Goal: Book appointment/travel/reservation

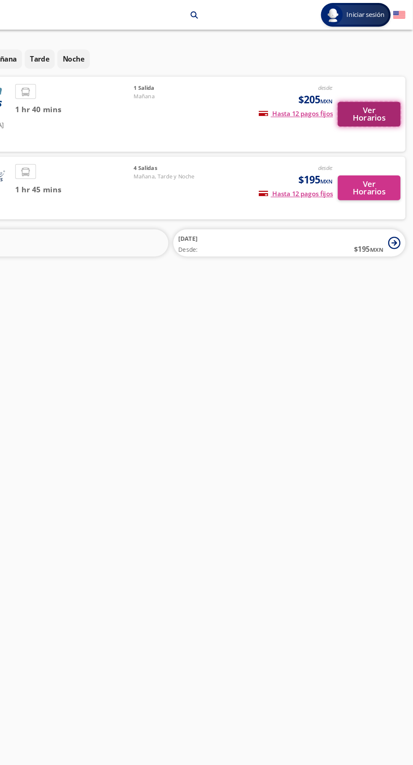
click at [371, 97] on button "Ver Horarios" at bounding box center [376, 97] width 54 height 21
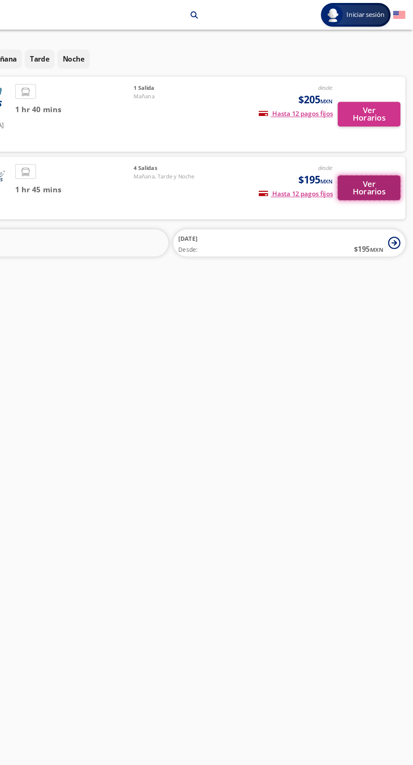
click at [371, 150] on button "Ver Horarios" at bounding box center [376, 160] width 54 height 21
